Goal: Communication & Community: Answer question/provide support

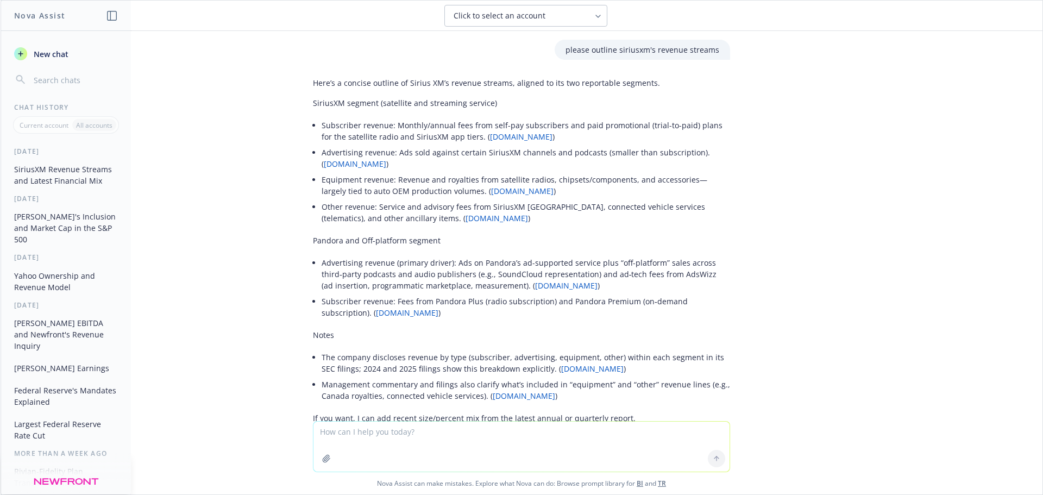
scroll to position [165, 0]
